Goal: Communication & Community: Answer question/provide support

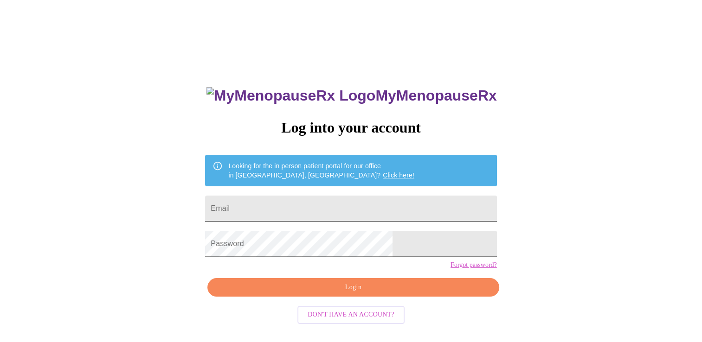
click at [380, 212] on input "Email" at bounding box center [350, 209] width 291 height 26
type input "[EMAIL_ADDRESS][DOMAIN_NAME]"
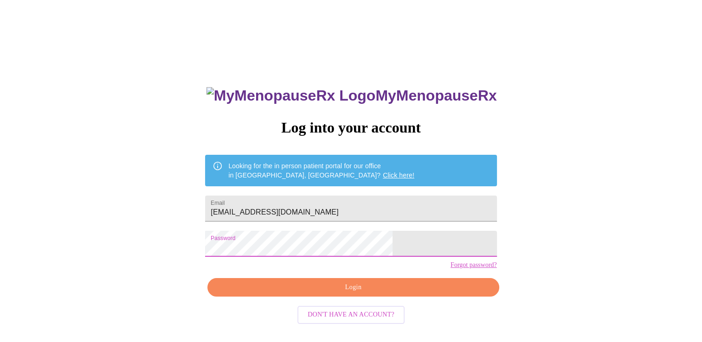
click at [358, 294] on span "Login" at bounding box center [353, 288] width 270 height 12
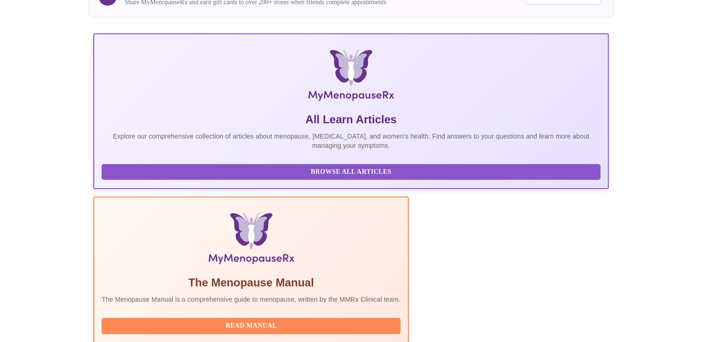
scroll to position [164, 0]
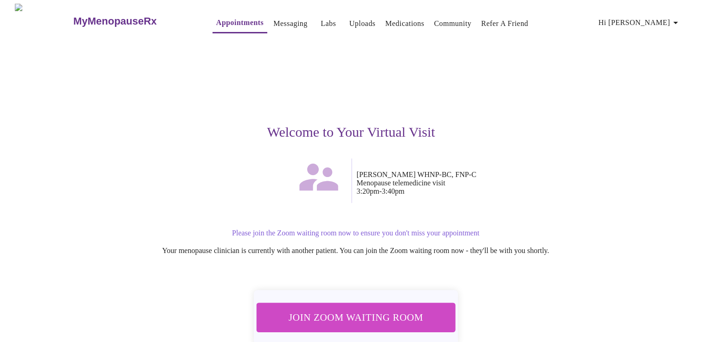
click at [312, 319] on span "Join Zoom Waiting Room" at bounding box center [355, 317] width 174 height 17
